Goal: Transaction & Acquisition: Purchase product/service

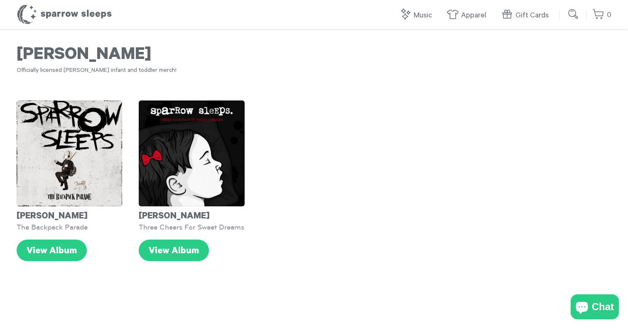
click at [462, 25] on header "Sparrow Sleeps 0 Your cart is empty. Total: $ 0.00 Log in or Create account ***…" at bounding box center [314, 14] width 628 height 29
click at [467, 17] on link "Apparel" at bounding box center [469, 16] width 44 height 18
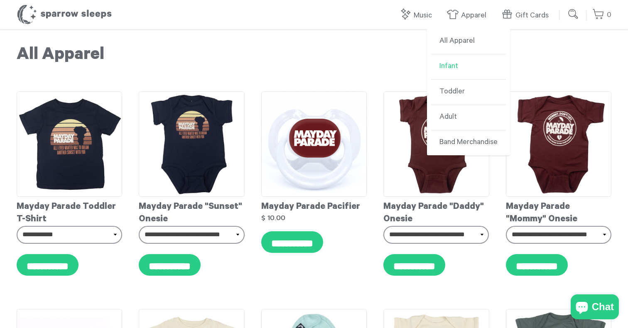
click at [449, 61] on link "Infant" at bounding box center [468, 66] width 75 height 25
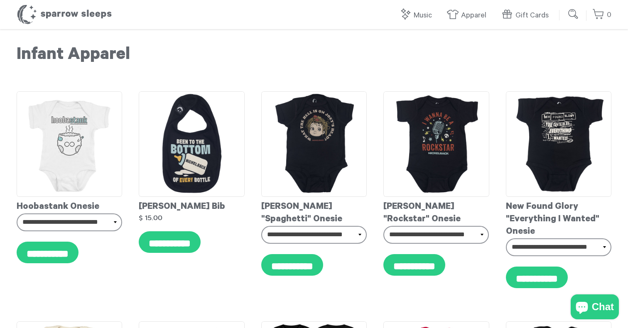
scroll to position [0, 2]
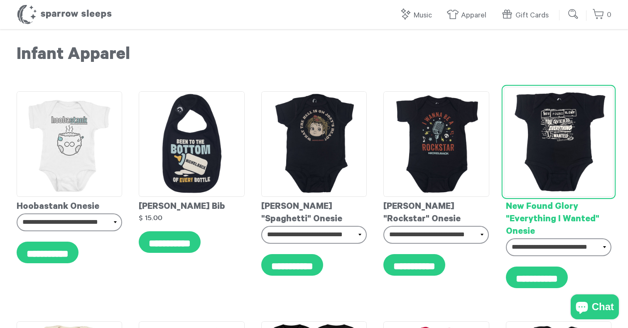
click at [558, 139] on img at bounding box center [559, 142] width 110 height 110
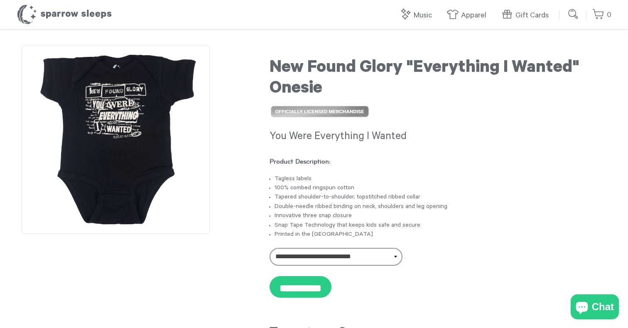
click at [152, 103] on img at bounding box center [116, 140] width 188 height 188
click at [444, 91] on link "Toddler" at bounding box center [468, 92] width 75 height 25
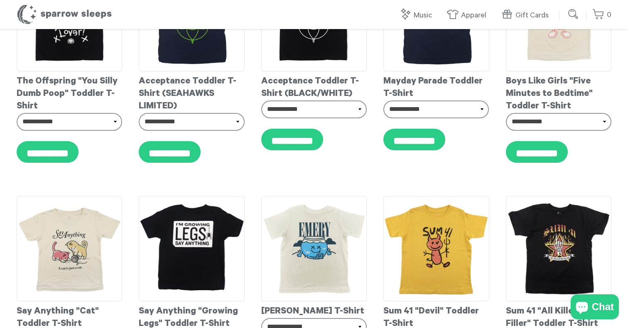
scroll to position [804, 0]
